Goal: Find specific page/section: Find specific page/section

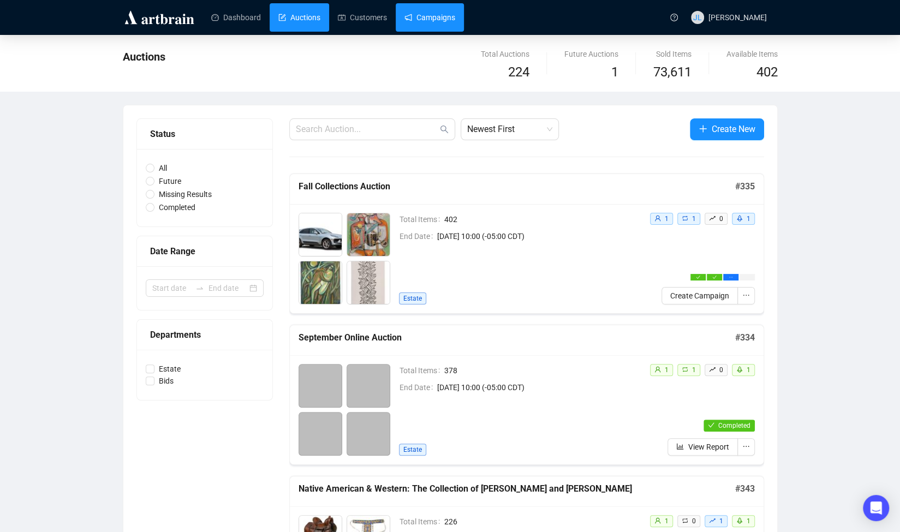
click at [432, 16] on link "Campaigns" at bounding box center [429, 17] width 51 height 28
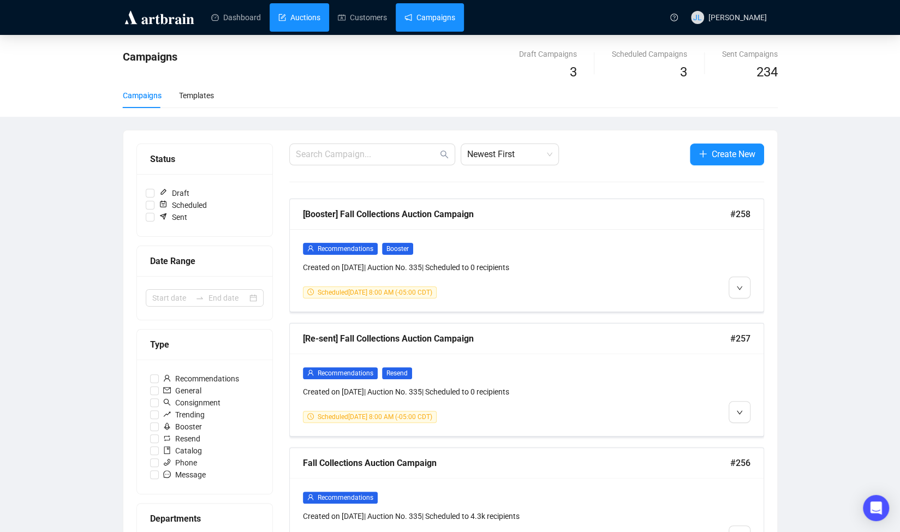
click at [307, 23] on link "Auctions" at bounding box center [299, 17] width 42 height 28
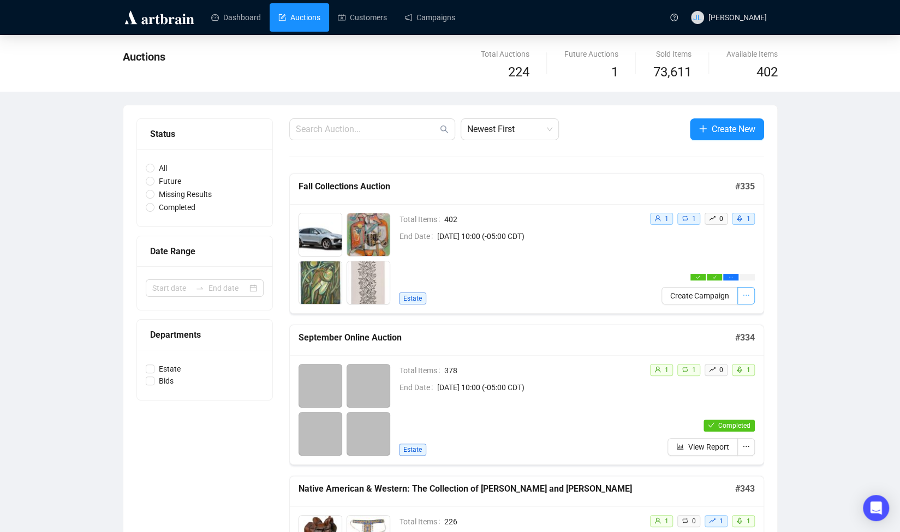
click at [749, 294] on button "button" at bounding box center [745, 295] width 17 height 17
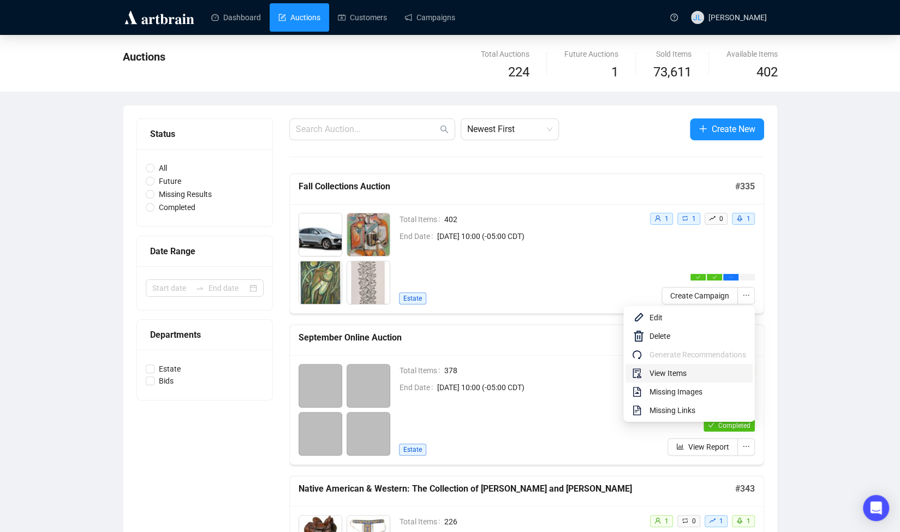
click at [683, 373] on span "View Items" at bounding box center [697, 373] width 97 height 12
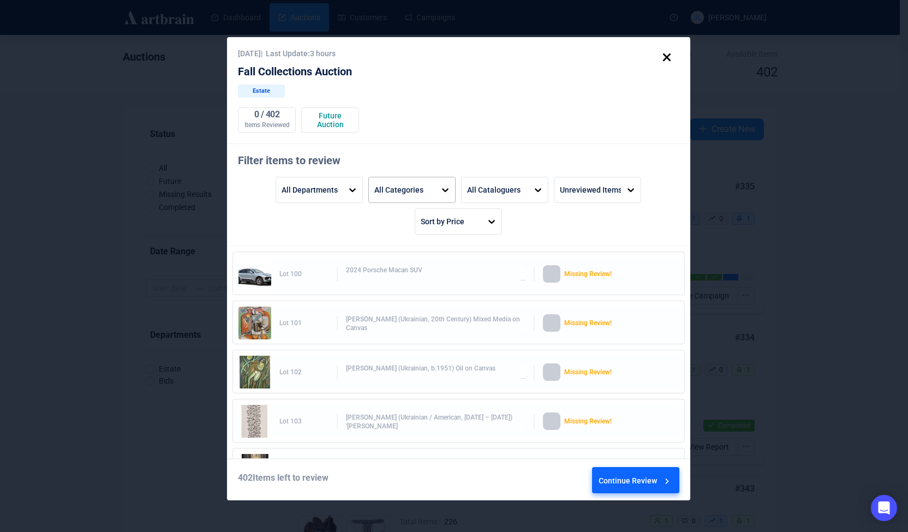
click at [419, 185] on div "All Categories" at bounding box center [398, 190] width 49 height 19
click at [465, 136] on div "[DATE] | Last Update: 3 hours Fall Collections Auction Estate 0 / 402 Items Rev…" at bounding box center [458, 268] width 463 height 463
click at [669, 57] on icon at bounding box center [666, 57] width 19 height 19
